Goal: Information Seeking & Learning: Learn about a topic

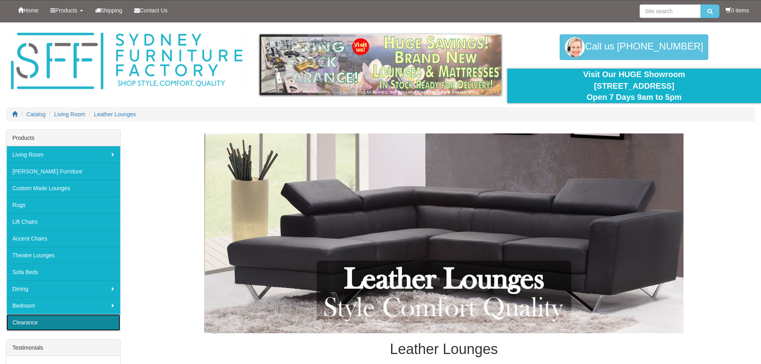
click at [28, 321] on link "Clearance" at bounding box center [63, 322] width 114 height 17
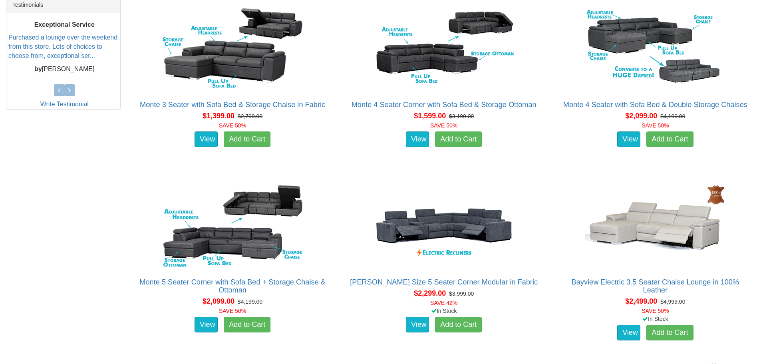
scroll to position [240, 0]
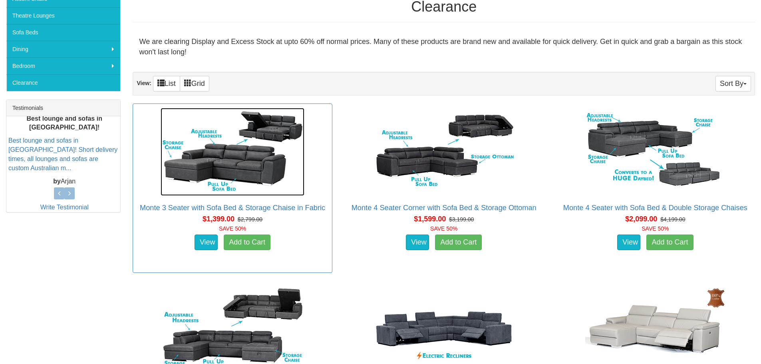
click at [228, 157] on img at bounding box center [232, 152] width 144 height 88
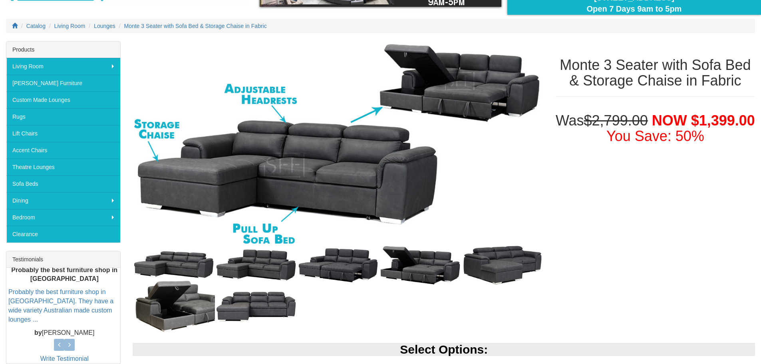
scroll to position [81, 0]
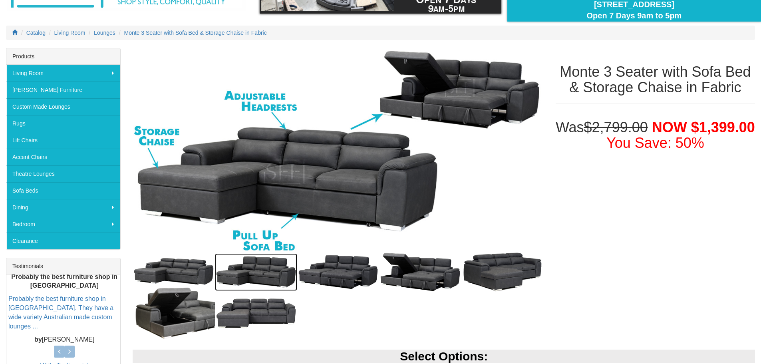
click at [265, 270] on img at bounding box center [256, 272] width 82 height 38
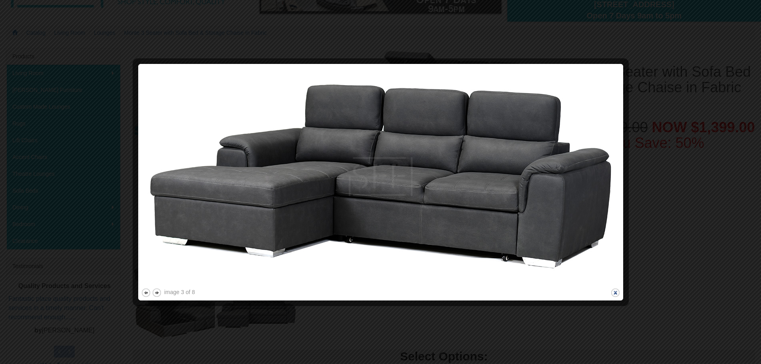
click at [614, 289] on button "close" at bounding box center [615, 292] width 10 height 10
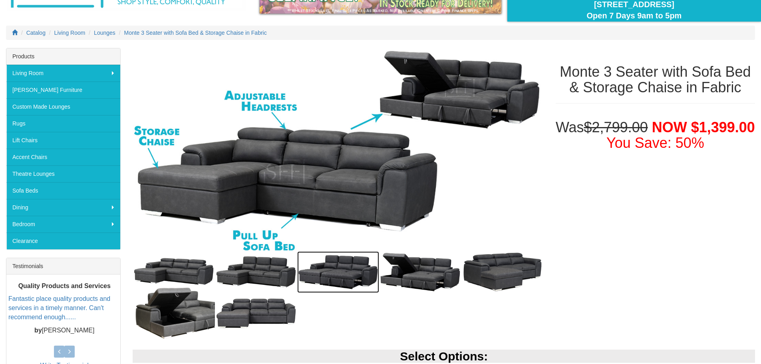
click at [339, 271] on img at bounding box center [338, 272] width 82 height 42
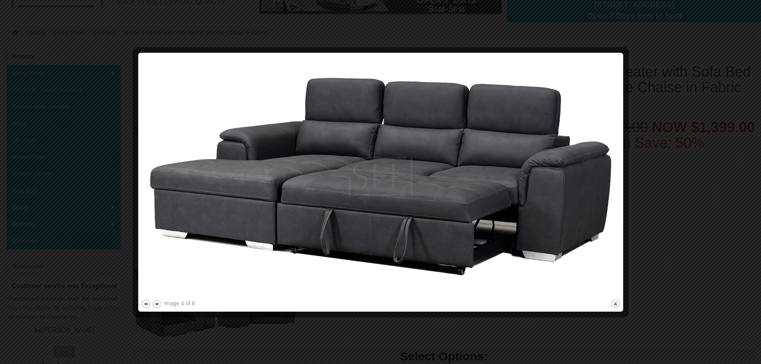
drag, startPoint x: 613, startPoint y: 300, endPoint x: 563, endPoint y: 265, distance: 61.3
click at [613, 300] on button "close" at bounding box center [615, 304] width 10 height 10
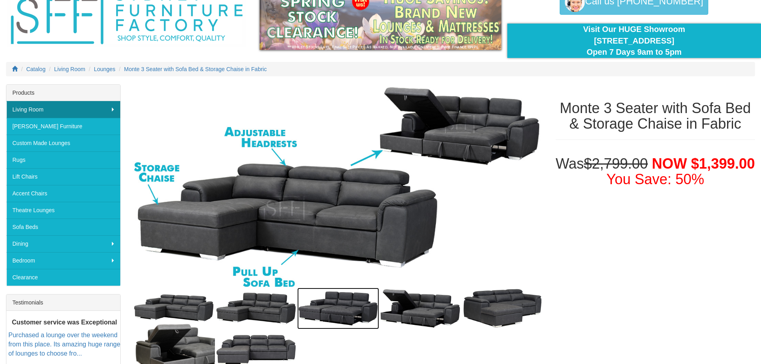
scroll to position [0, 0]
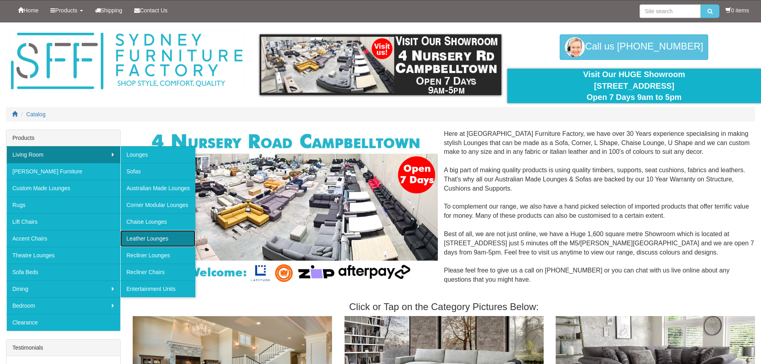
click at [138, 237] on link "Leather Lounges" at bounding box center [157, 238] width 75 height 17
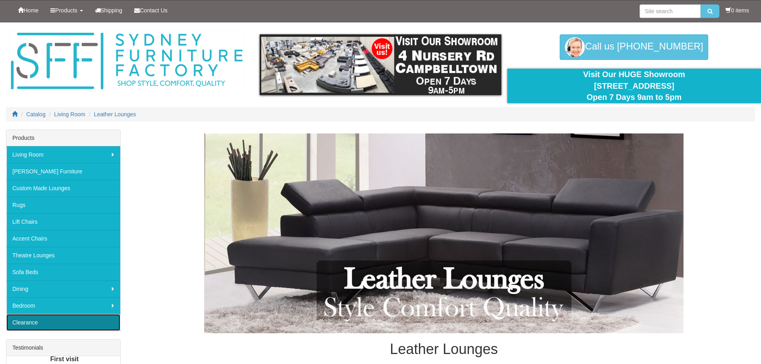
click at [28, 320] on link "Clearance" at bounding box center [63, 322] width 114 height 17
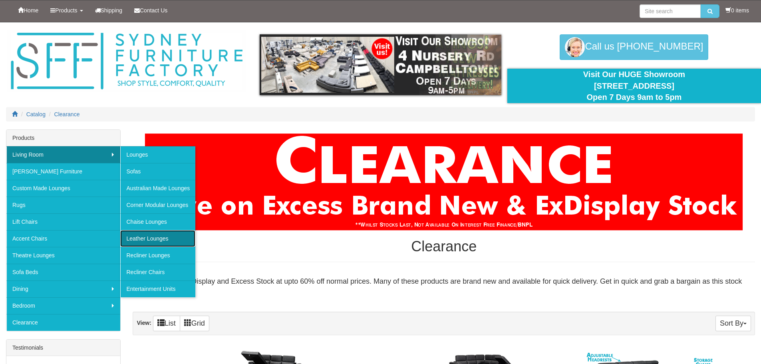
click at [153, 238] on link "Leather Lounges" at bounding box center [157, 238] width 75 height 17
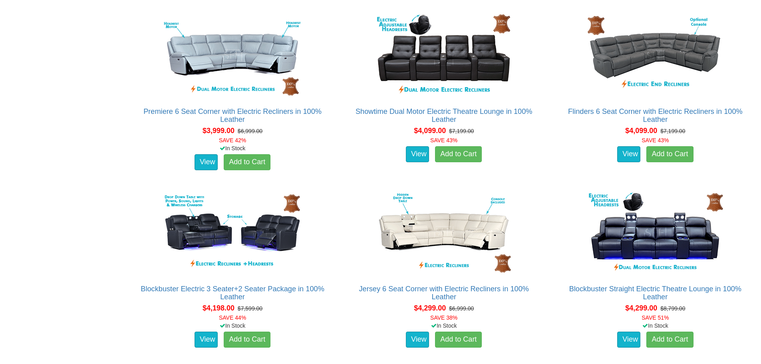
scroll to position [1238, 0]
